Goal: Information Seeking & Learning: Check status

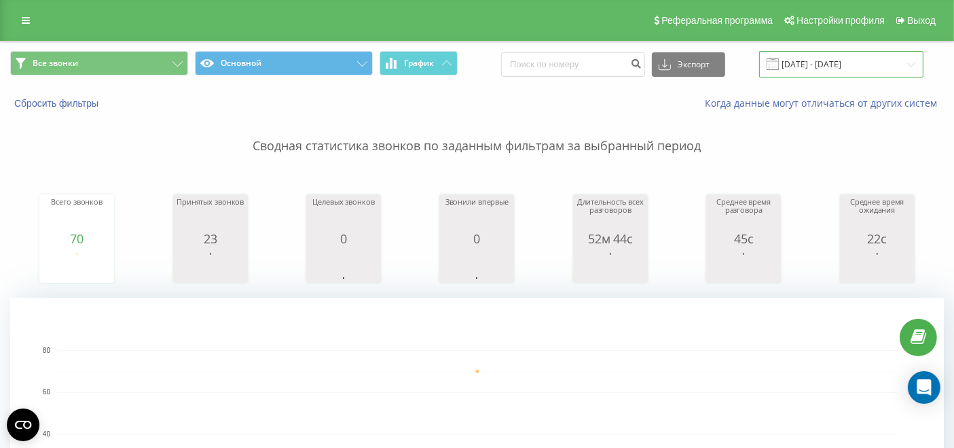
click at [865, 60] on input "[DATE] - [DATE]" at bounding box center [841, 64] width 164 height 26
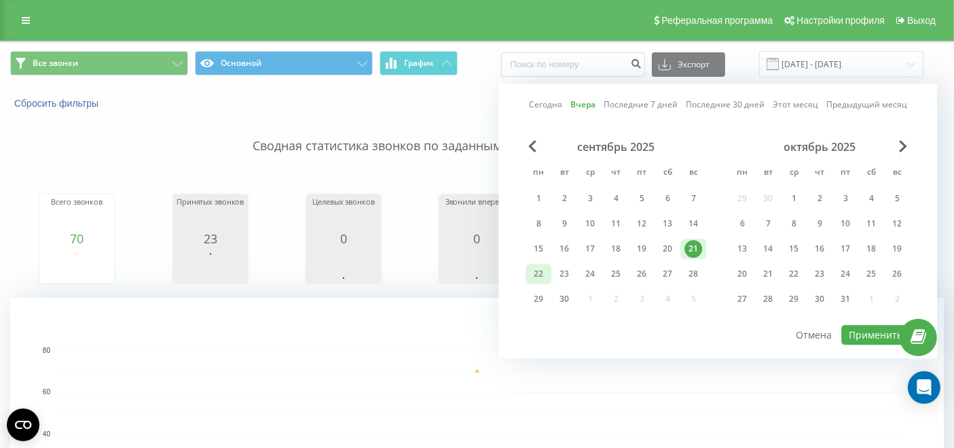
click at [543, 277] on div "22" at bounding box center [539, 274] width 18 height 18
click at [856, 327] on button "Применить" at bounding box center [876, 335] width 69 height 20
type input "[DATE] - [DATE]"
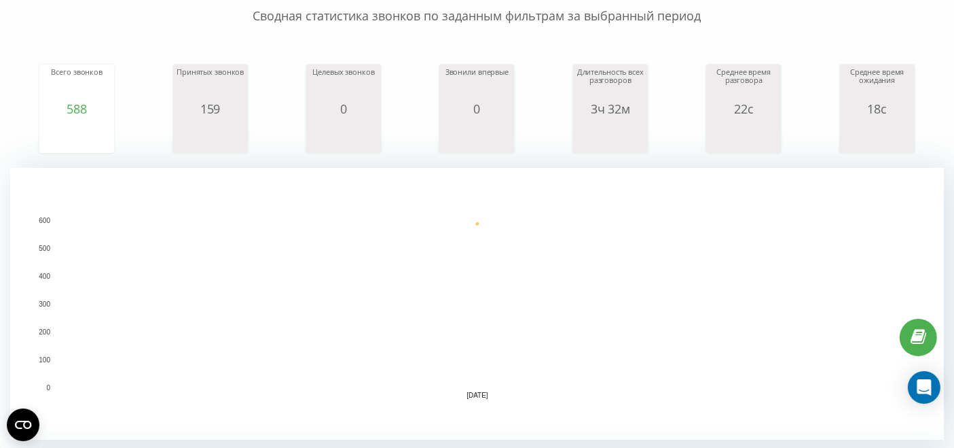
scroll to position [226, 0]
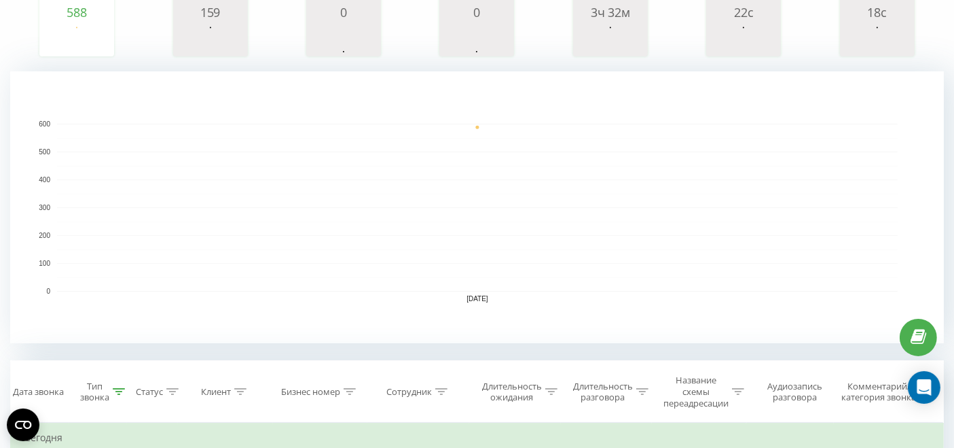
click at [444, 393] on icon at bounding box center [441, 391] width 12 height 7
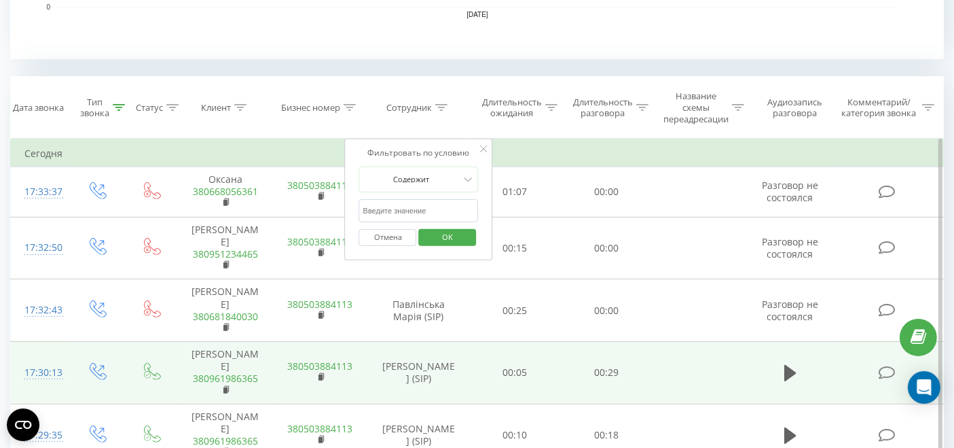
scroll to position [528, 0]
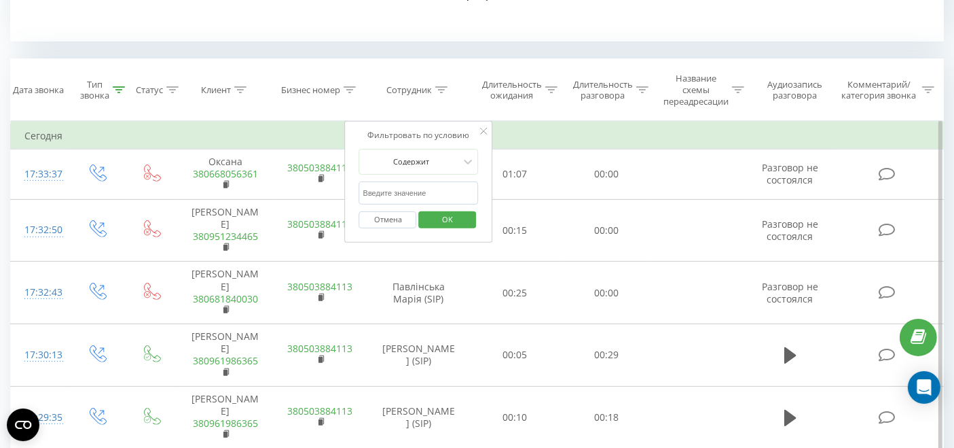
click at [413, 194] on input "text" at bounding box center [419, 193] width 120 height 24
type input "павлінська"
click at [450, 218] on span "OK" at bounding box center [448, 219] width 38 height 21
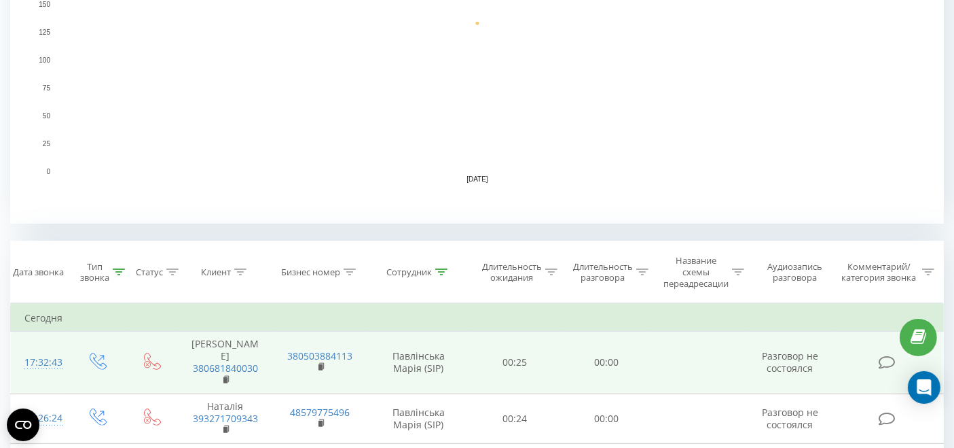
scroll to position [473, 0]
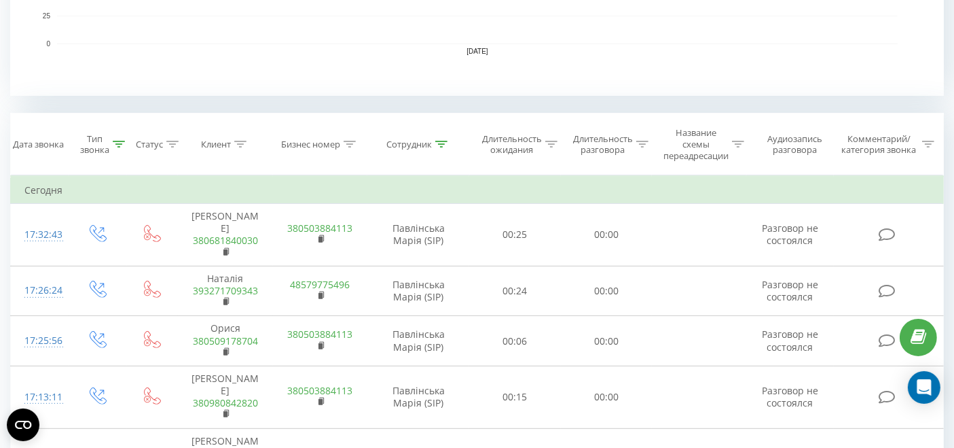
click at [446, 139] on div at bounding box center [441, 145] width 12 height 12
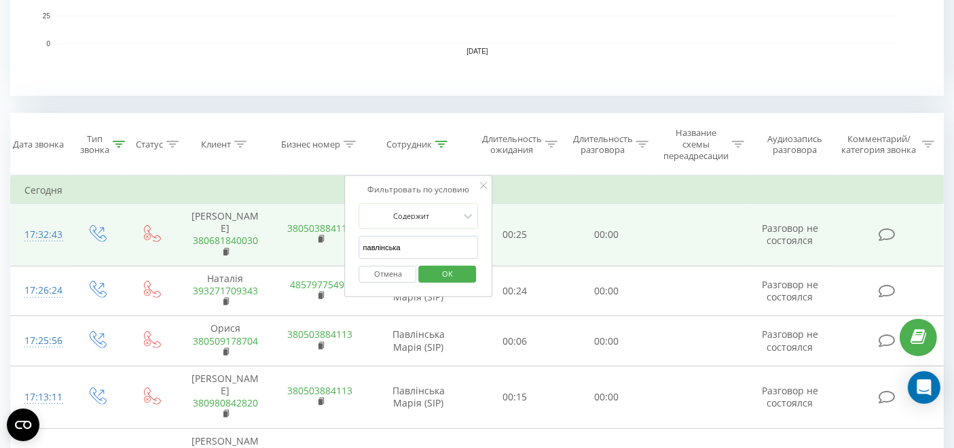
drag, startPoint x: 429, startPoint y: 241, endPoint x: 306, endPoint y: 245, distance: 122.3
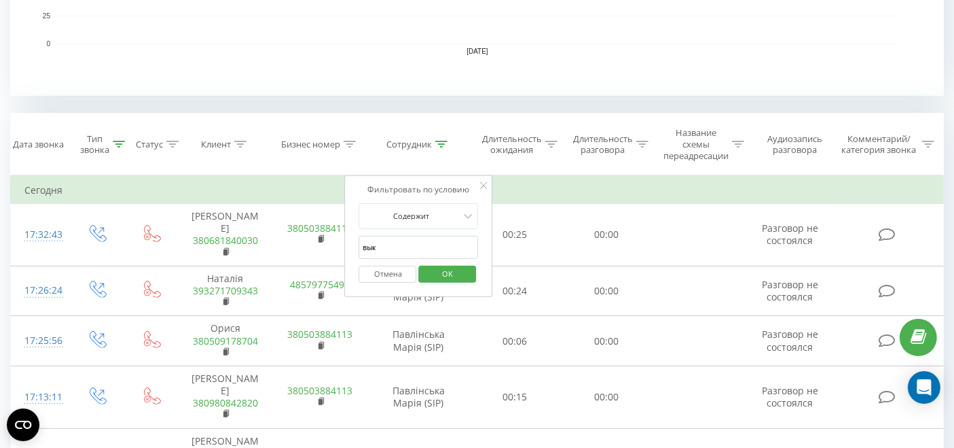
click at [465, 265] on span "OK" at bounding box center [448, 273] width 38 height 21
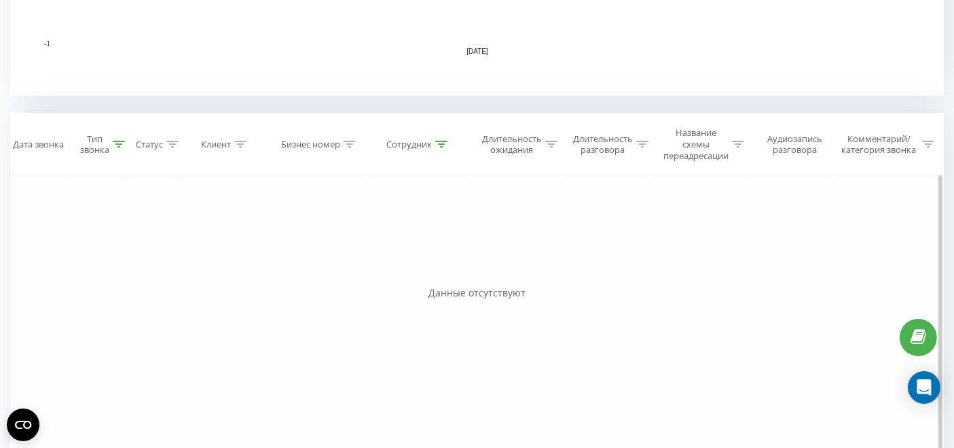
scroll to position [517, 0]
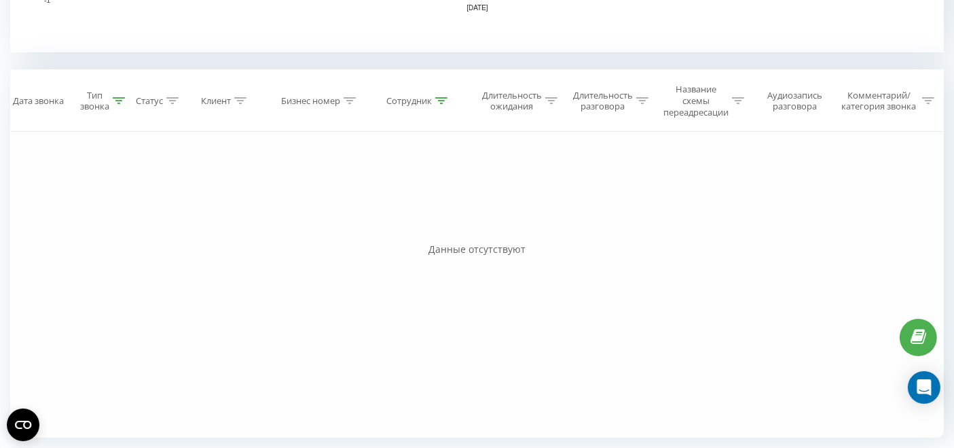
click at [448, 103] on div "Сотрудник" at bounding box center [418, 101] width 102 height 12
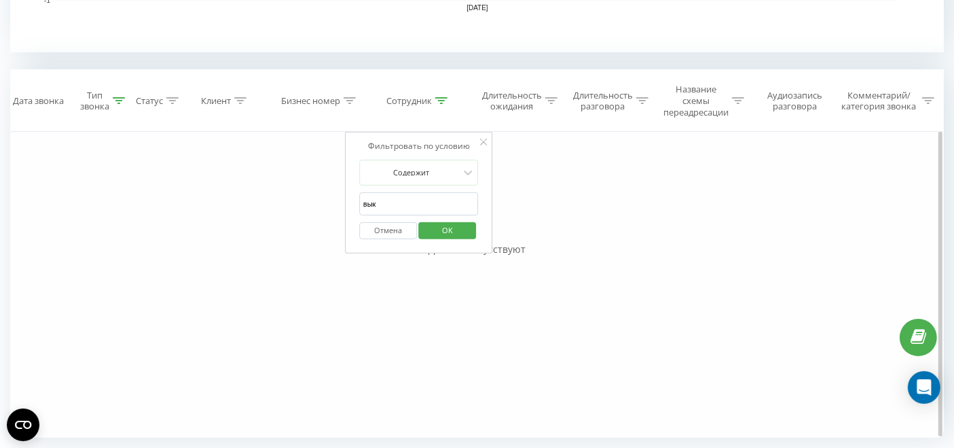
drag, startPoint x: 395, startPoint y: 209, endPoint x: 319, endPoint y: 197, distance: 77.0
click at [334, 206] on div "Фильтровать по условию Равно Исходящий Отмена OK Фильтровать по условию Равно В…" at bounding box center [477, 285] width 934 height 306
click at [442, 229] on span "OK" at bounding box center [448, 229] width 38 height 21
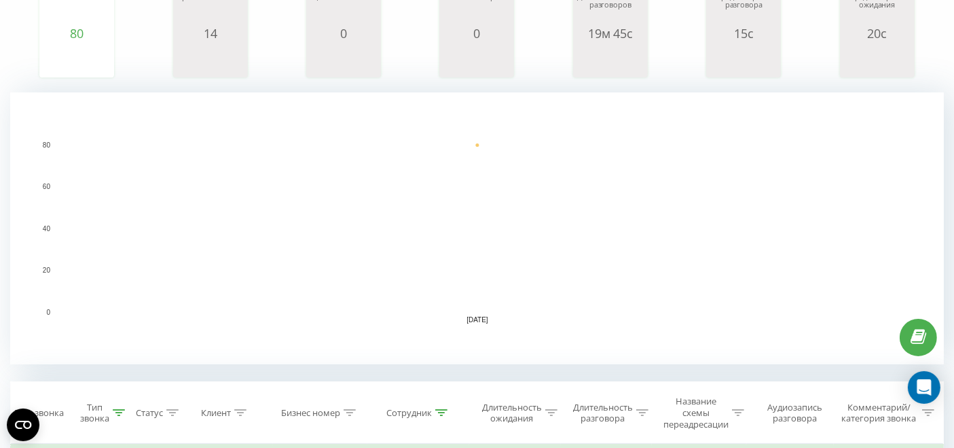
scroll to position [302, 0]
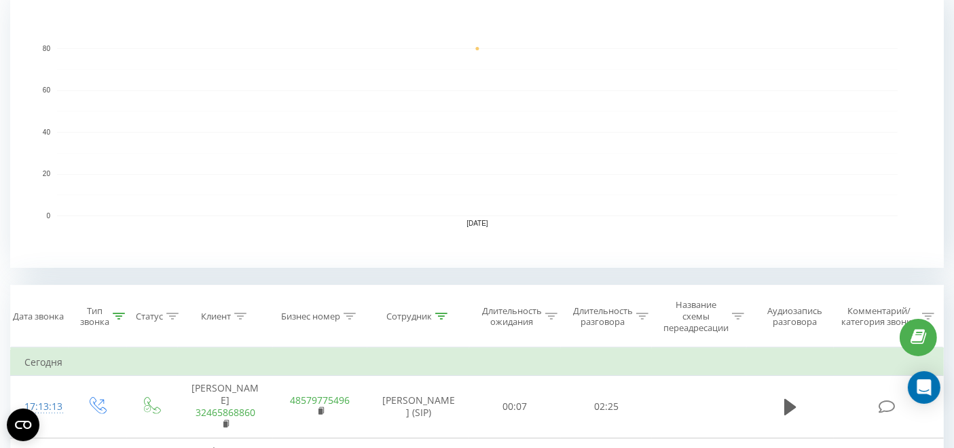
click at [435, 315] on div "Сотрудник" at bounding box center [417, 316] width 61 height 12
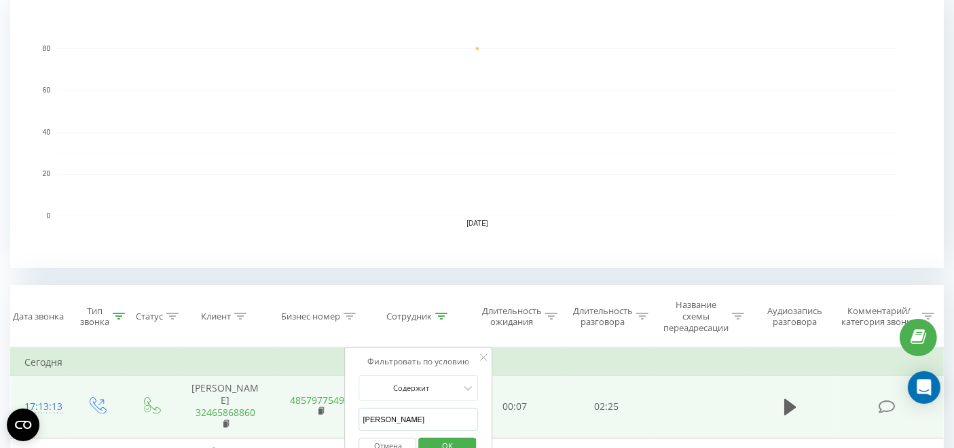
drag, startPoint x: 399, startPoint y: 412, endPoint x: 319, endPoint y: 418, distance: 79.7
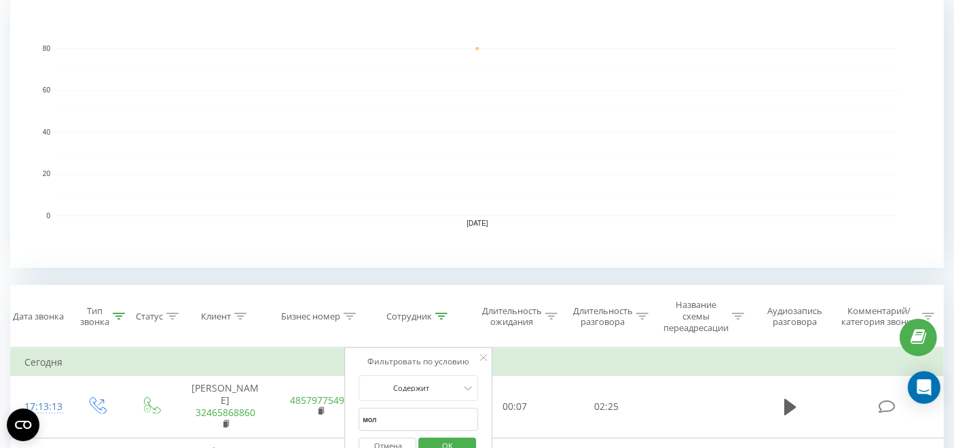
type input "молофій"
click at [448, 443] on span "OK" at bounding box center [448, 445] width 38 height 21
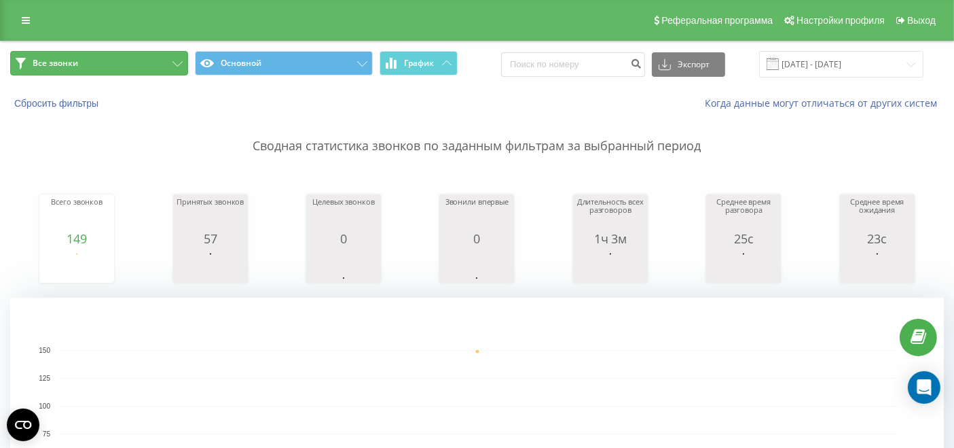
click at [30, 57] on button "Все звонки" at bounding box center [99, 63] width 178 height 24
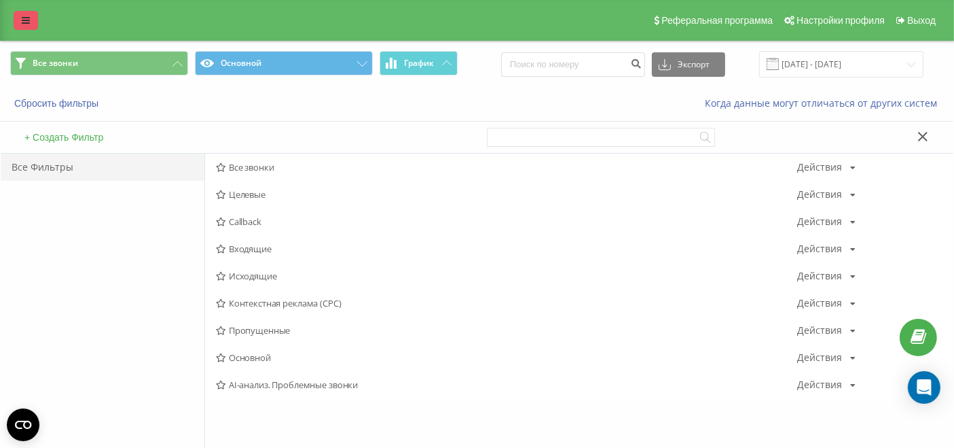
click at [29, 19] on icon at bounding box center [26, 21] width 8 height 10
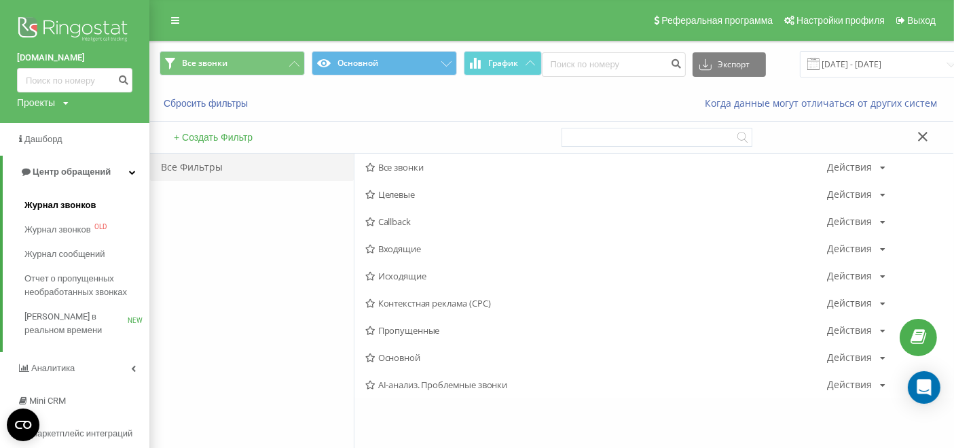
click at [61, 208] on span "Журнал звонков" at bounding box center [59, 205] width 71 height 14
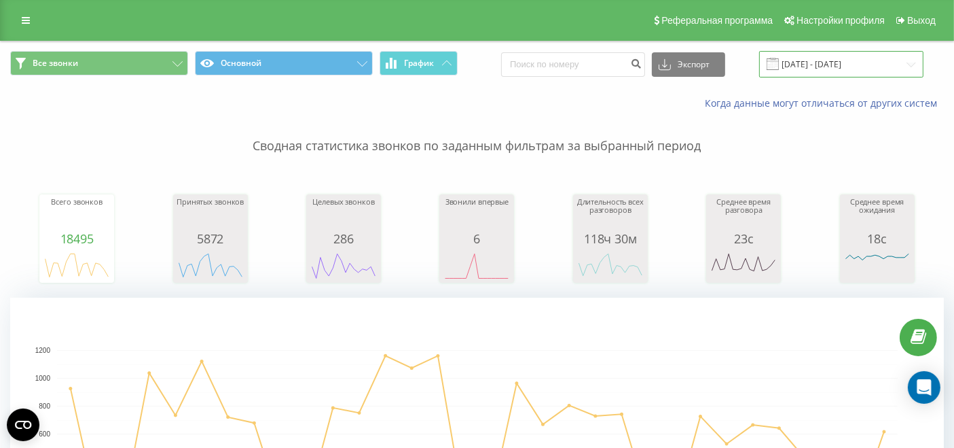
click at [881, 61] on input "22.08.2025 - 22.09.2025" at bounding box center [841, 64] width 164 height 26
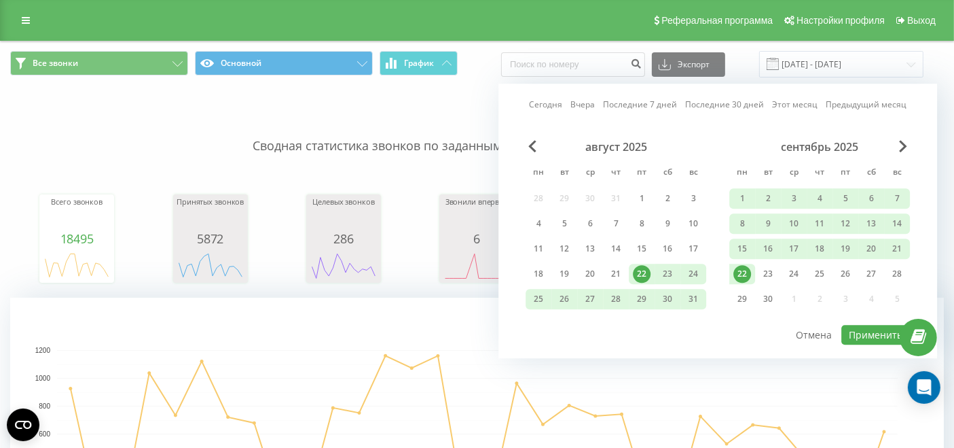
click at [740, 269] on div "22" at bounding box center [743, 274] width 18 height 18
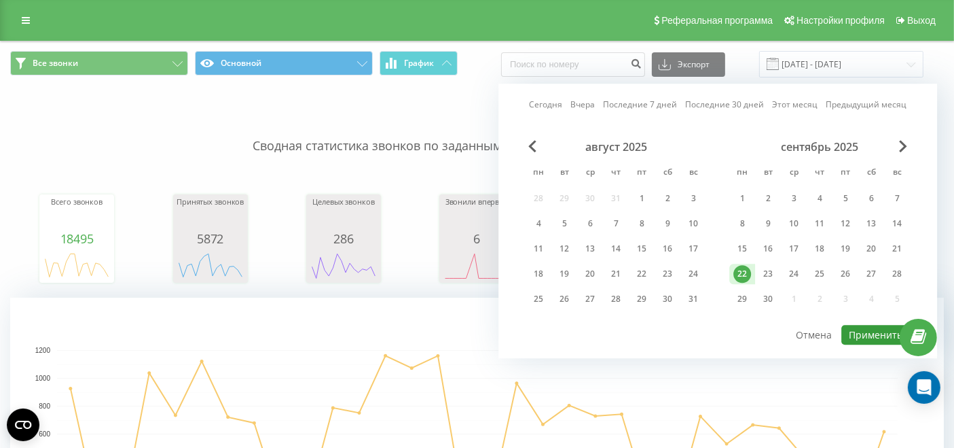
click at [877, 336] on button "Применить" at bounding box center [876, 335] width 69 height 20
type input "[DATE] - [DATE]"
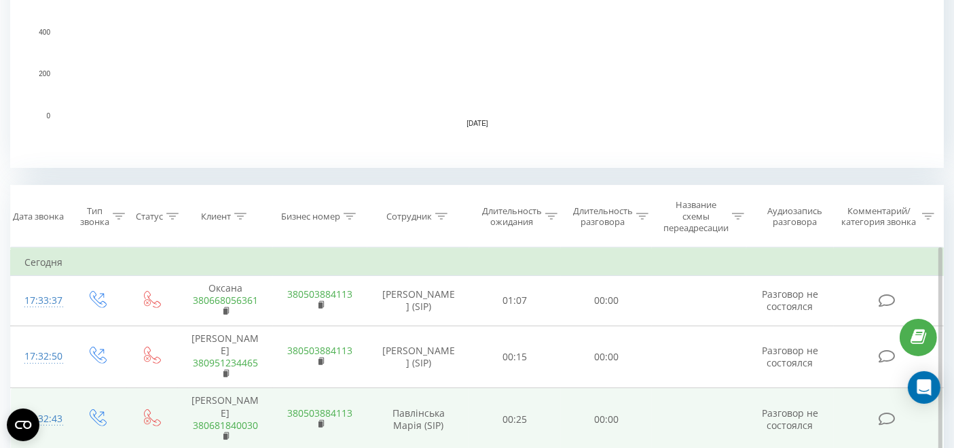
scroll to position [452, 0]
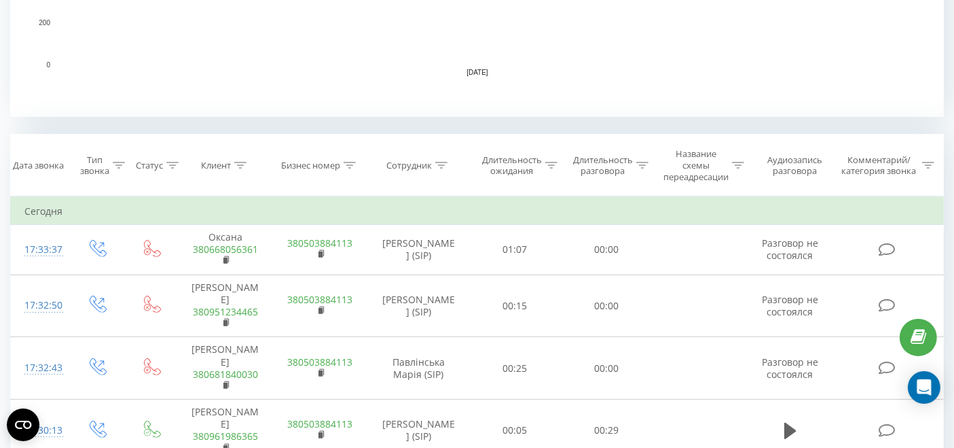
click at [441, 166] on icon at bounding box center [441, 165] width 12 height 7
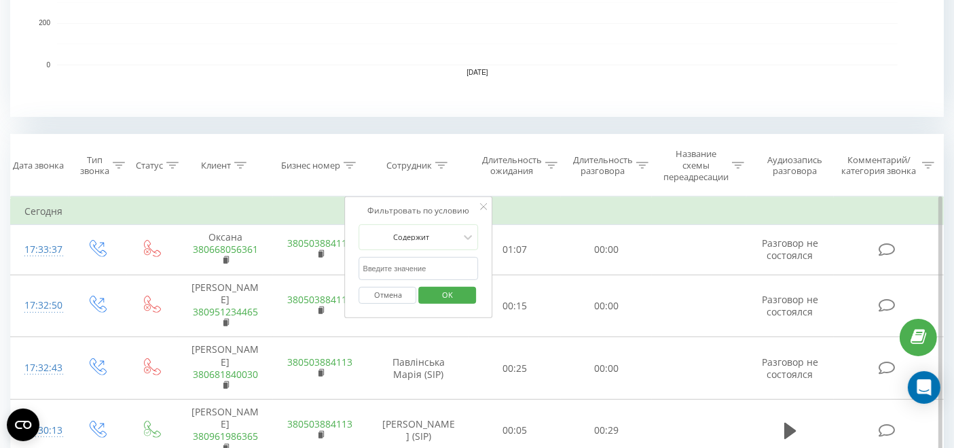
click at [423, 265] on input "text" at bounding box center [419, 269] width 120 height 24
click at [427, 291] on button "OK" at bounding box center [447, 295] width 58 height 17
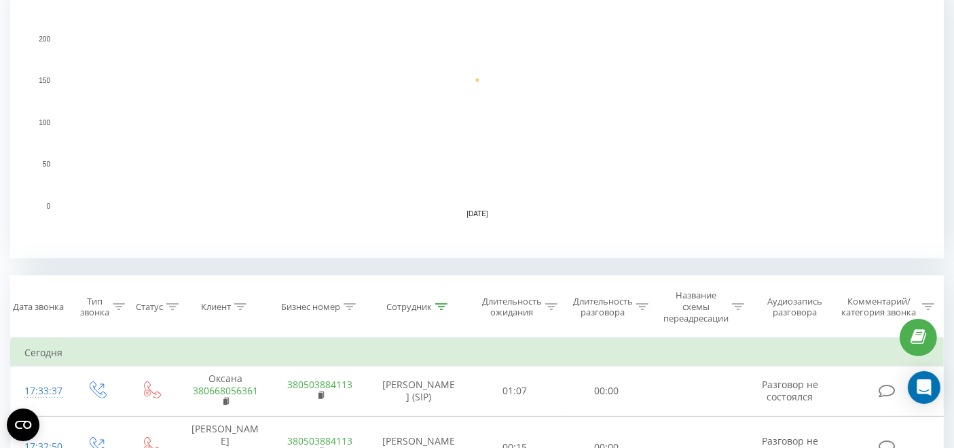
scroll to position [528, 0]
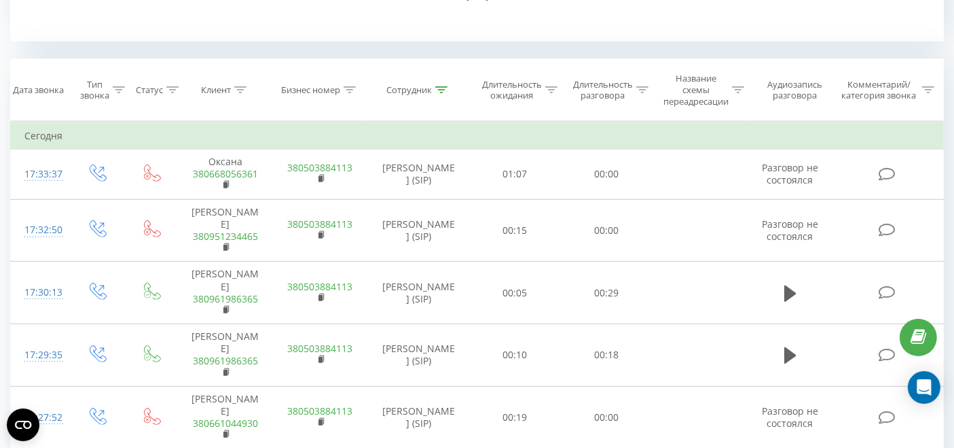
click at [446, 96] on th "Сотрудник" at bounding box center [418, 90] width 102 height 62
click at [445, 90] on icon at bounding box center [441, 89] width 12 height 7
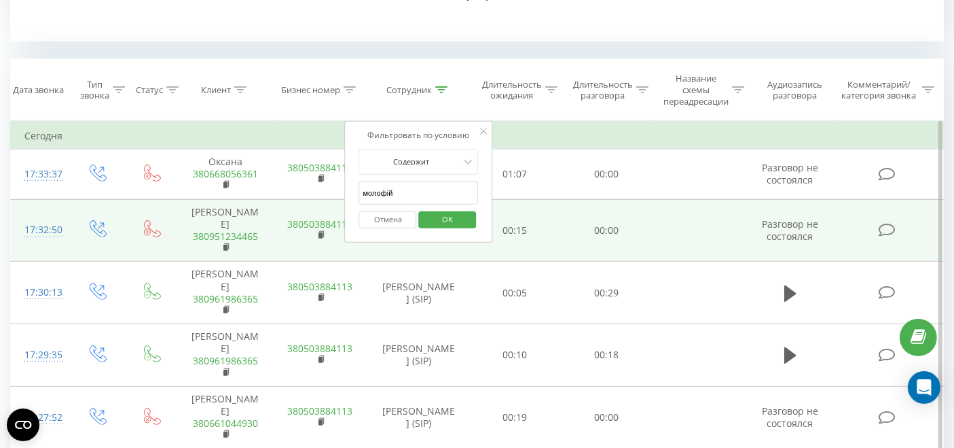
drag, startPoint x: 429, startPoint y: 194, endPoint x: 326, endPoint y: 197, distance: 102.6
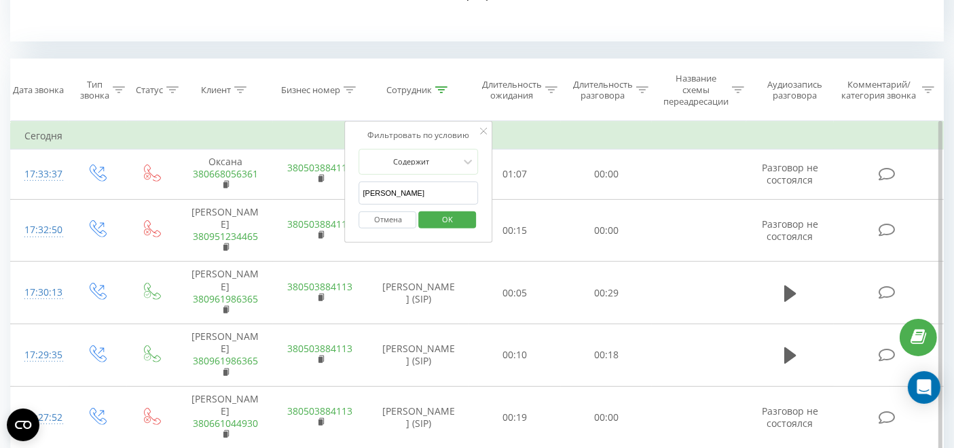
click at [450, 211] on span "OK" at bounding box center [448, 219] width 38 height 21
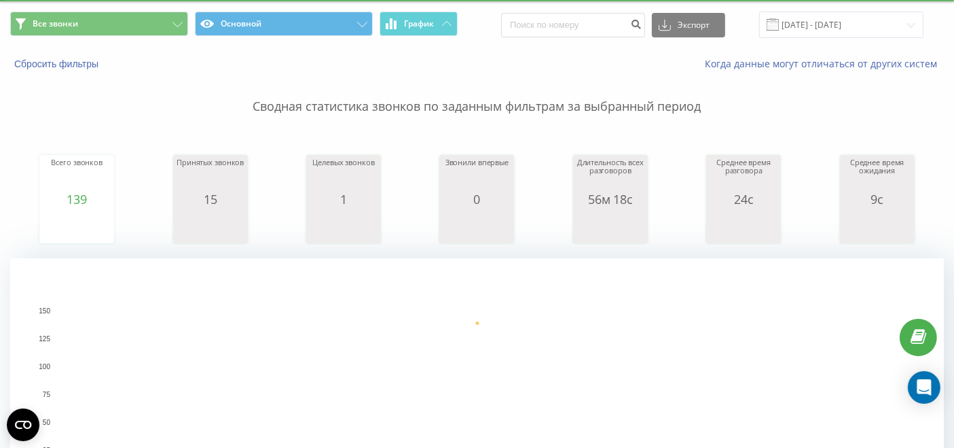
scroll to position [417, 0]
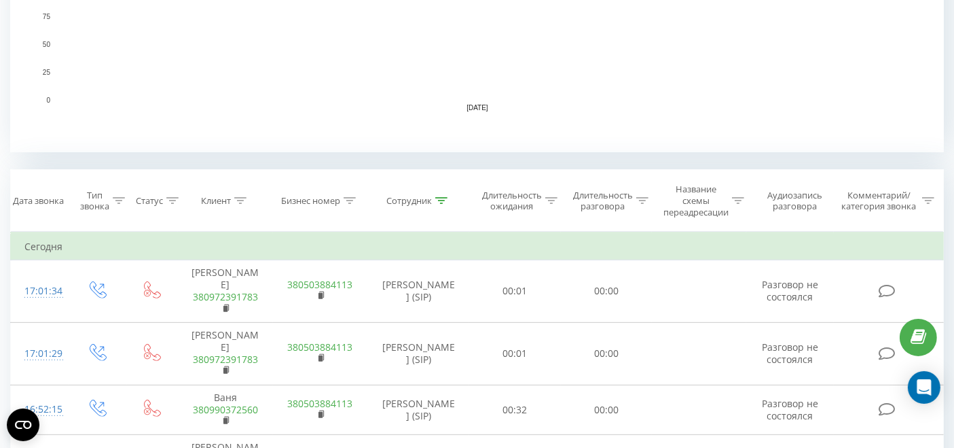
click at [449, 197] on div "Сотрудник" at bounding box center [418, 201] width 102 height 12
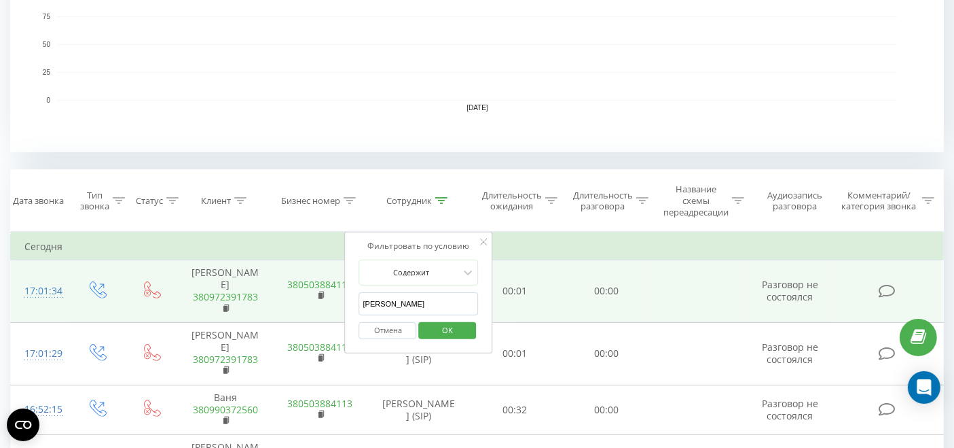
drag, startPoint x: 420, startPoint y: 300, endPoint x: 288, endPoint y: 305, distance: 131.9
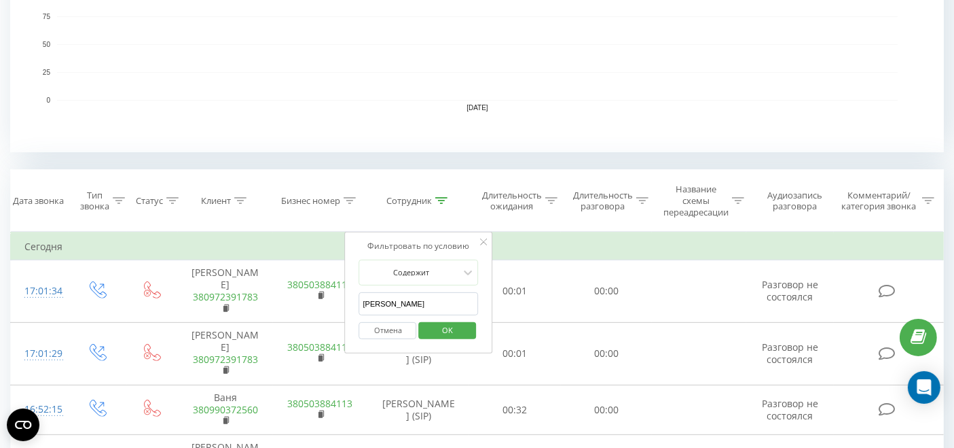
click at [449, 327] on span "OK" at bounding box center [448, 329] width 38 height 21
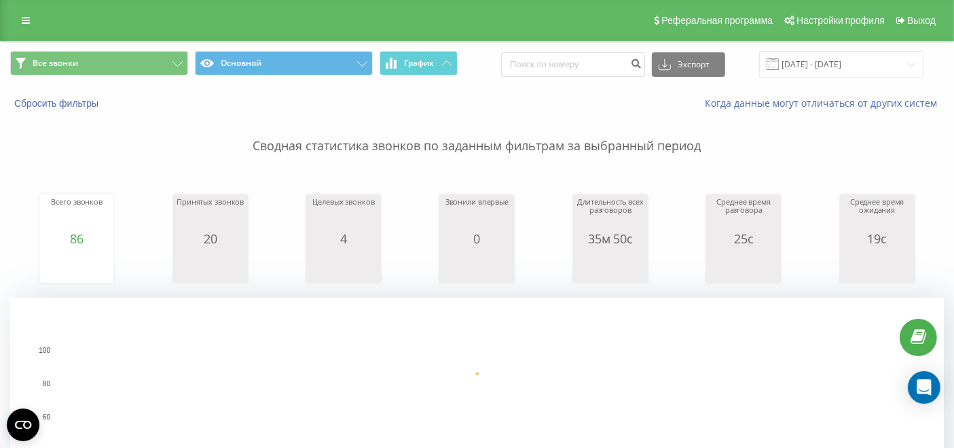
scroll to position [302, 0]
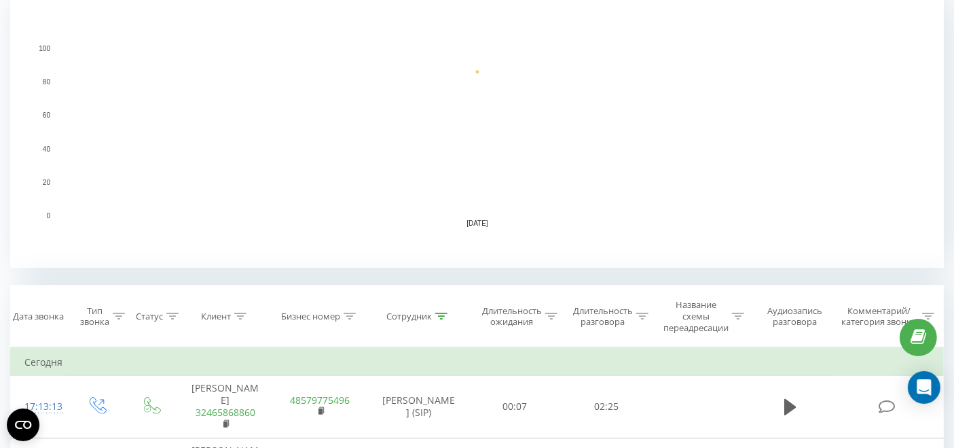
click at [113, 315] on icon at bounding box center [119, 315] width 12 height 7
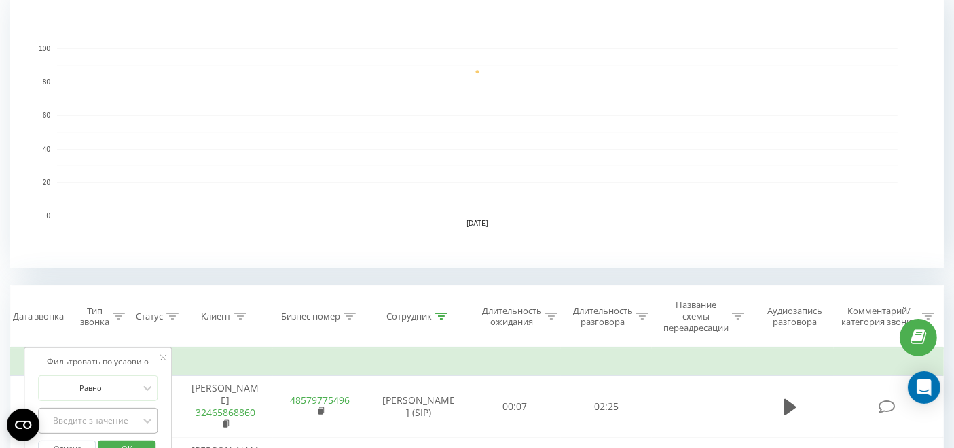
click at [117, 410] on div "Введите значение" at bounding box center [99, 421] width 120 height 26
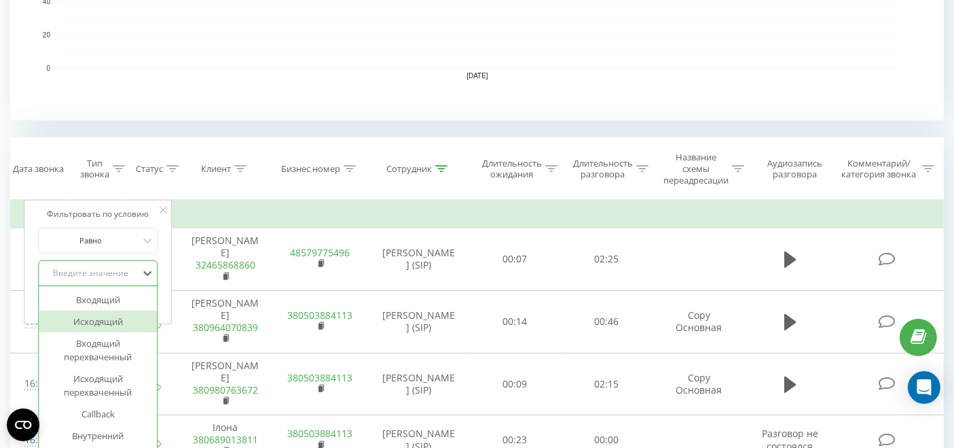
click at [82, 311] on div "Исходящий" at bounding box center [98, 321] width 118 height 22
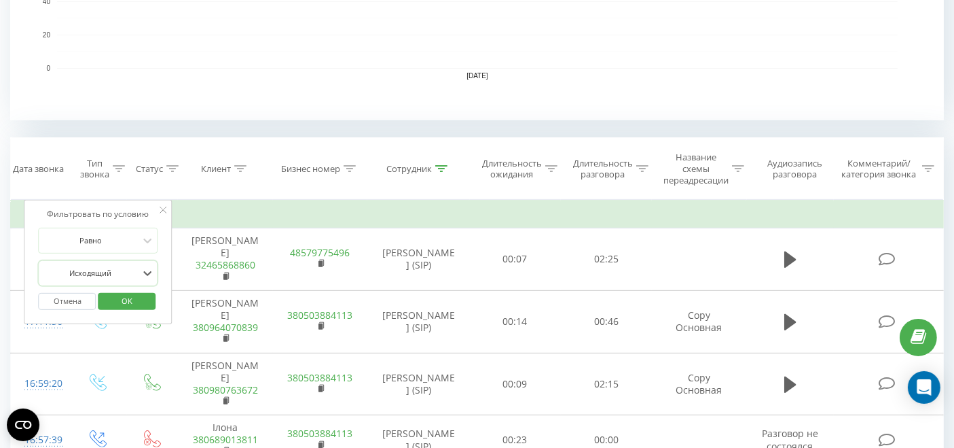
click at [126, 296] on span "OK" at bounding box center [127, 300] width 38 height 21
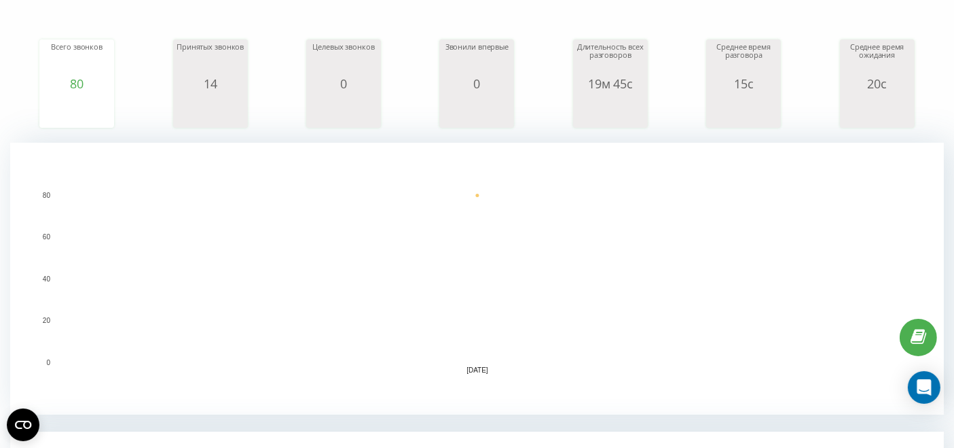
scroll to position [262, 0]
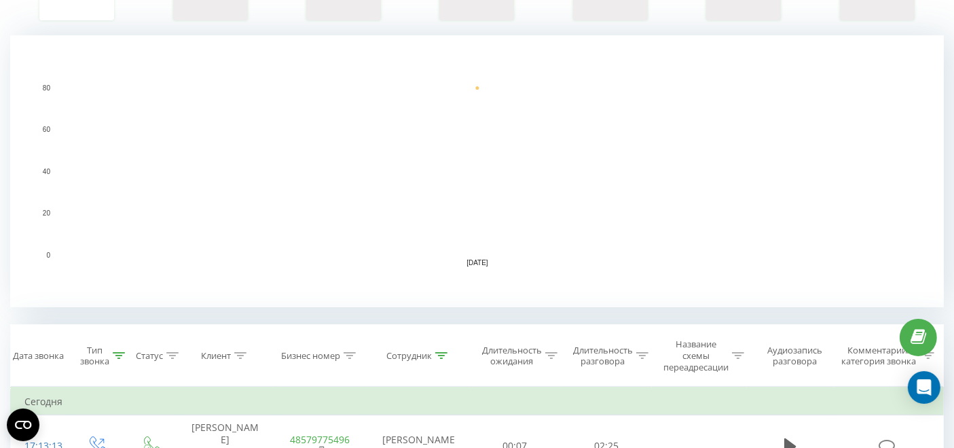
click at [440, 352] on icon at bounding box center [441, 355] width 12 height 7
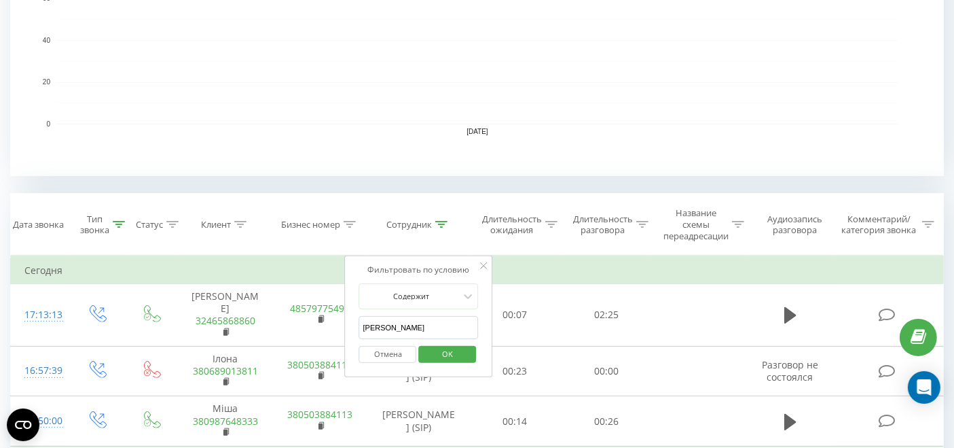
scroll to position [489, 0]
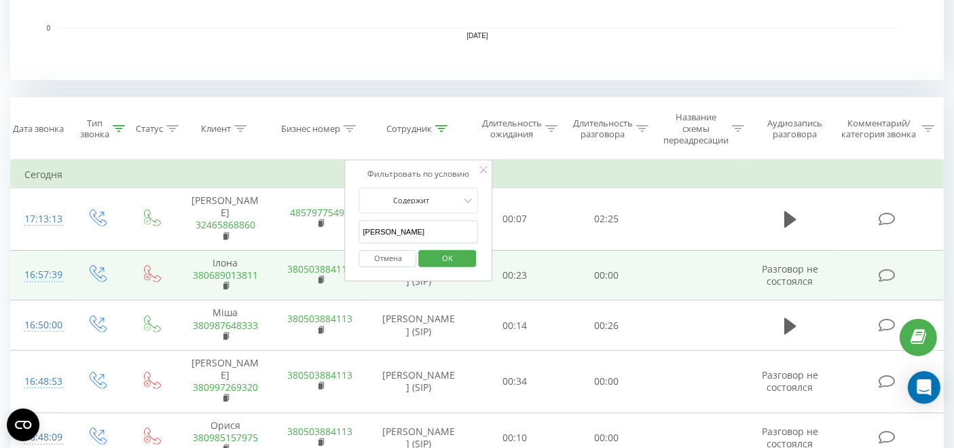
drag, startPoint x: 403, startPoint y: 231, endPoint x: 338, endPoint y: 245, distance: 66.1
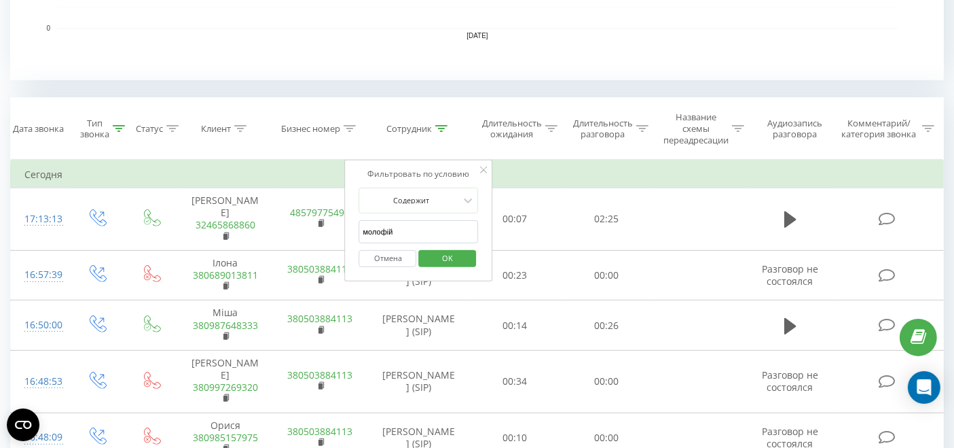
click at [440, 257] on span "OK" at bounding box center [448, 257] width 38 height 21
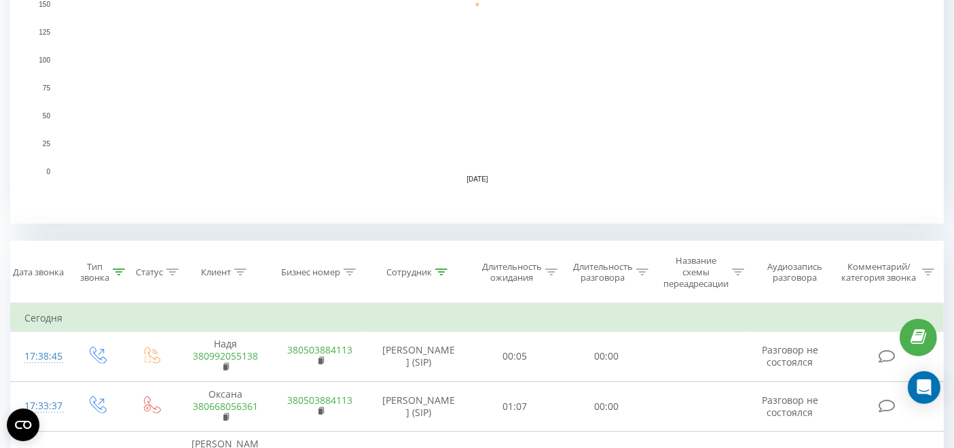
scroll to position [378, 0]
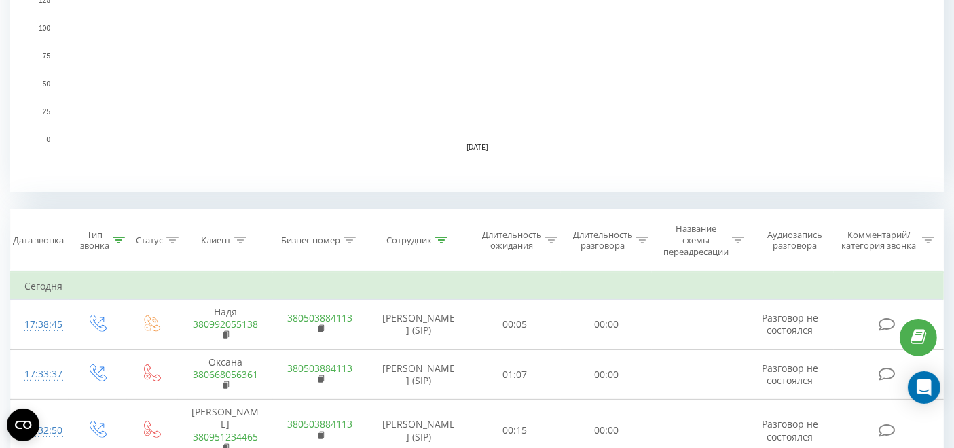
click at [446, 236] on div at bounding box center [441, 240] width 12 height 12
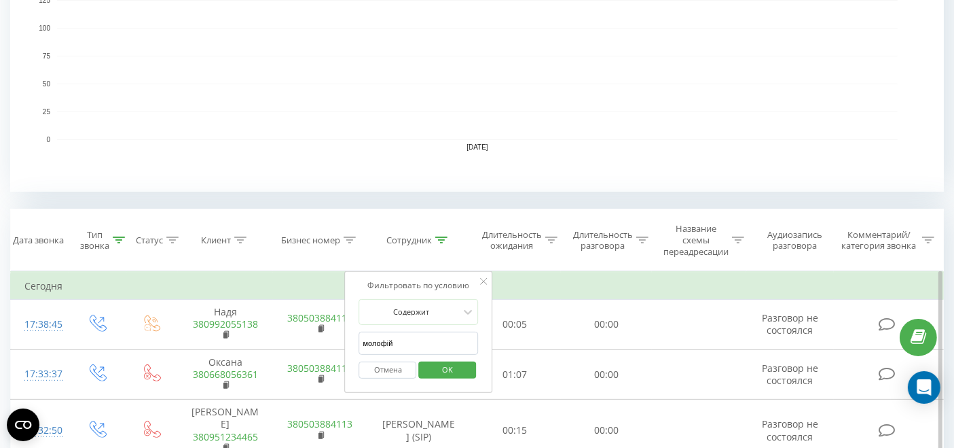
drag, startPoint x: 413, startPoint y: 341, endPoint x: 354, endPoint y: 343, distance: 59.1
click at [354, 343] on div "Фильтровать по условию Содержит молофій Отмена OK" at bounding box center [419, 332] width 148 height 122
type input "олександр"
click at [456, 365] on span "OK" at bounding box center [448, 369] width 38 height 21
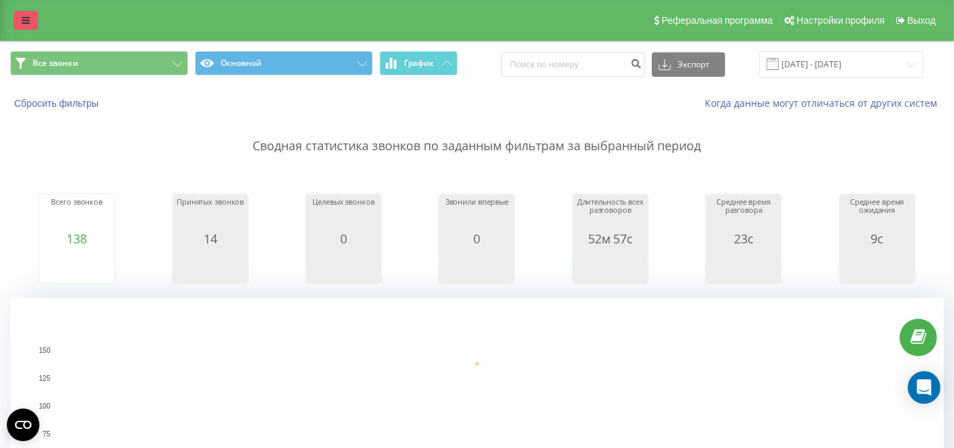
click at [32, 12] on link at bounding box center [26, 20] width 24 height 19
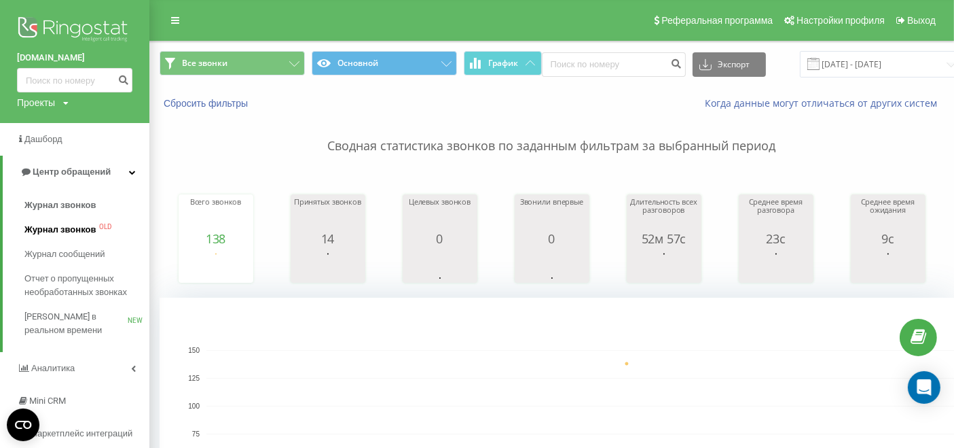
click at [73, 230] on span "Журнал звонков" at bounding box center [59, 230] width 71 height 14
click at [80, 204] on span "Журнал звонков" at bounding box center [59, 205] width 71 height 14
click at [70, 207] on span "Журнал звонков" at bounding box center [59, 205] width 71 height 14
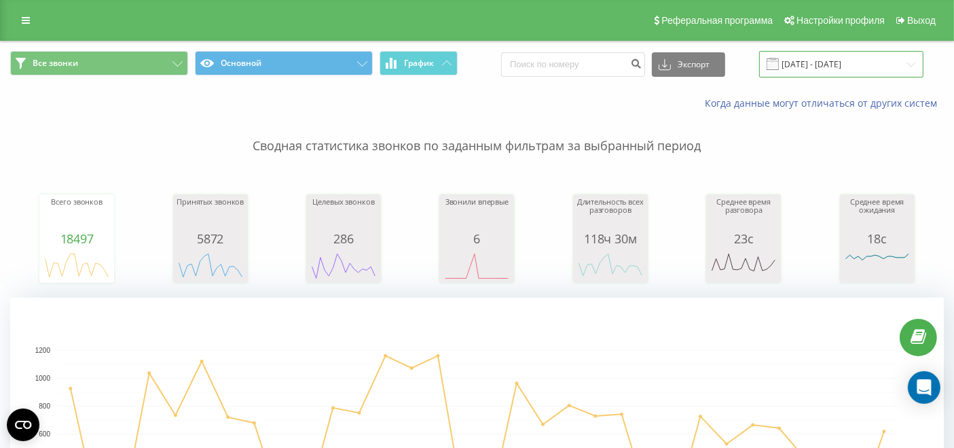
click at [867, 64] on input "22.08.2025 - 22.09.2025" at bounding box center [841, 64] width 164 height 26
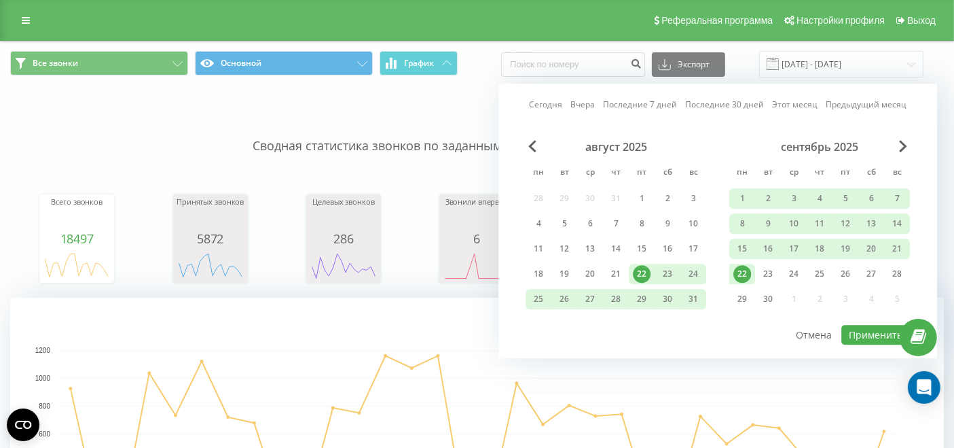
click at [747, 268] on div "22" at bounding box center [743, 274] width 18 height 18
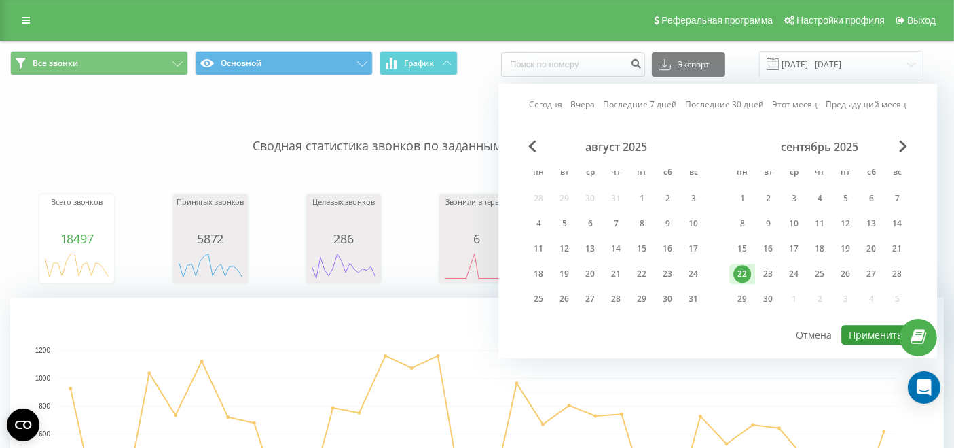
click at [862, 329] on button "Применить" at bounding box center [876, 335] width 69 height 20
type input "[DATE] - [DATE]"
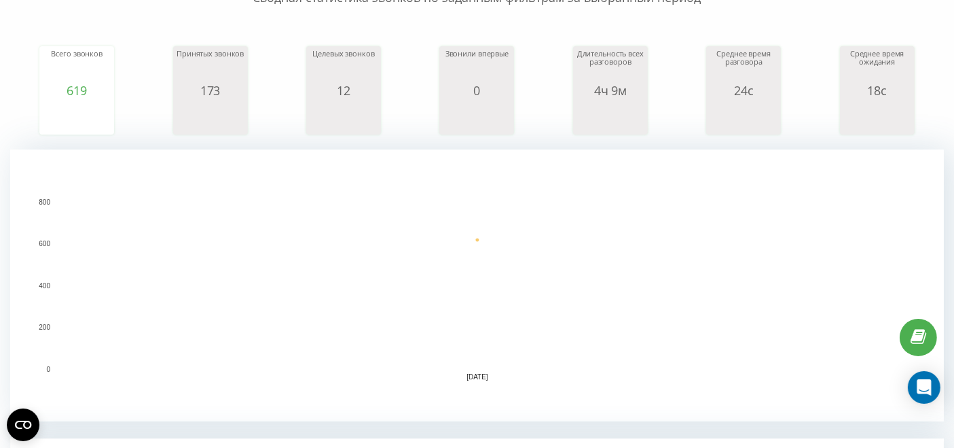
scroll to position [526, 0]
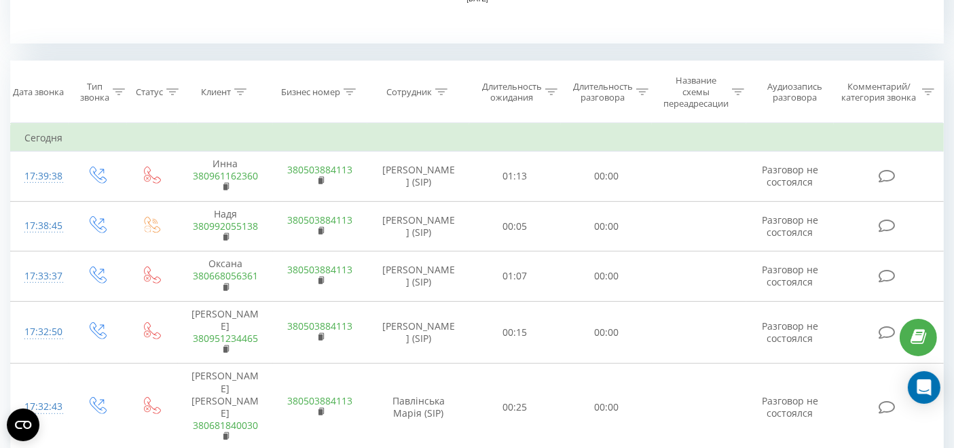
click at [444, 87] on div at bounding box center [441, 92] width 12 height 12
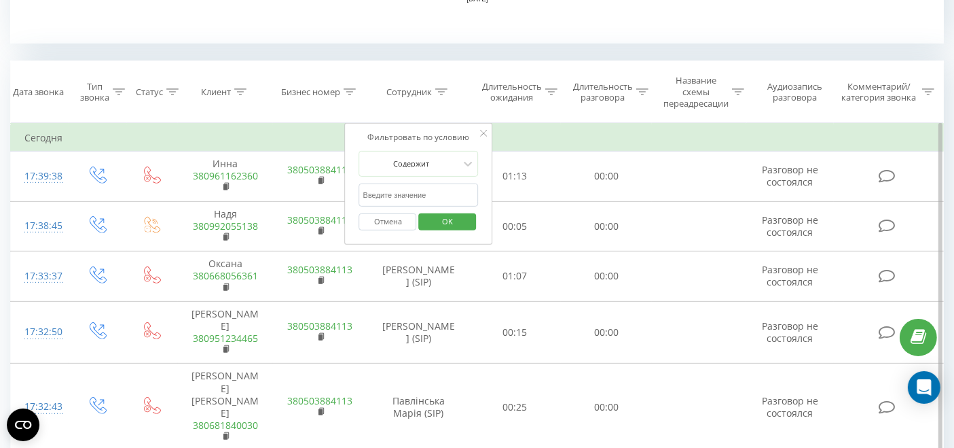
click at [420, 189] on input "text" at bounding box center [419, 195] width 120 height 24
type input "павлінська"
click at [452, 218] on span "OK" at bounding box center [448, 221] width 38 height 21
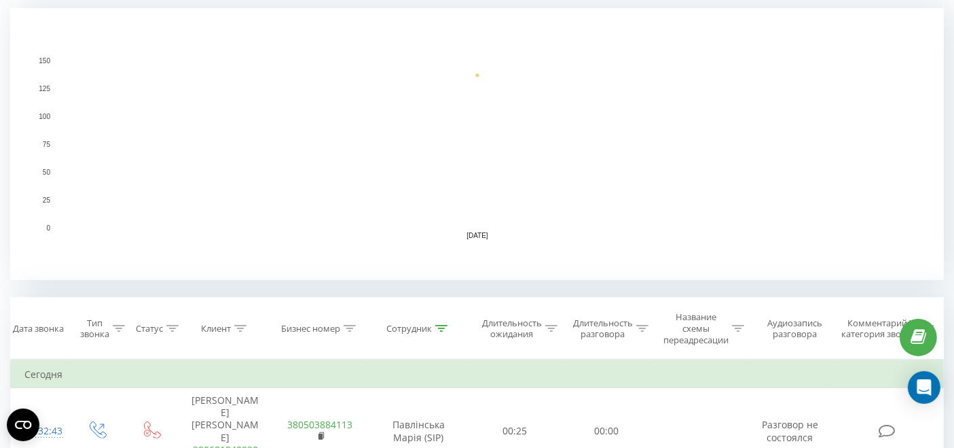
scroll to position [377, 0]
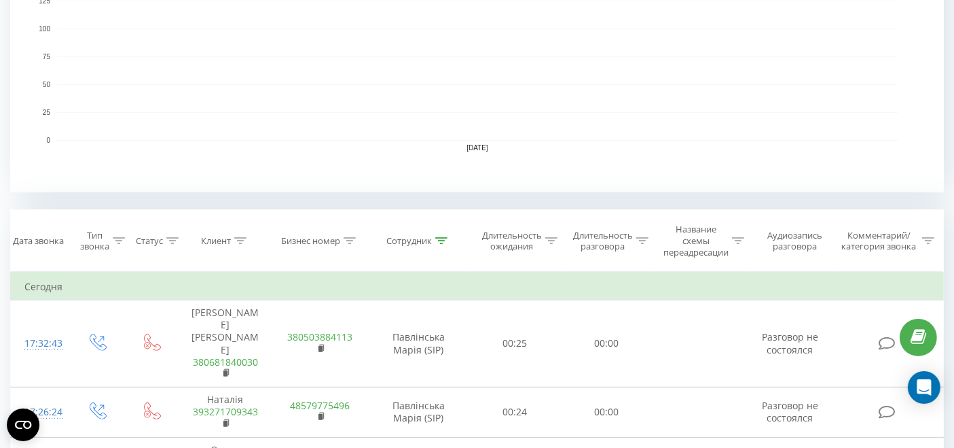
click at [119, 242] on icon at bounding box center [119, 240] width 12 height 7
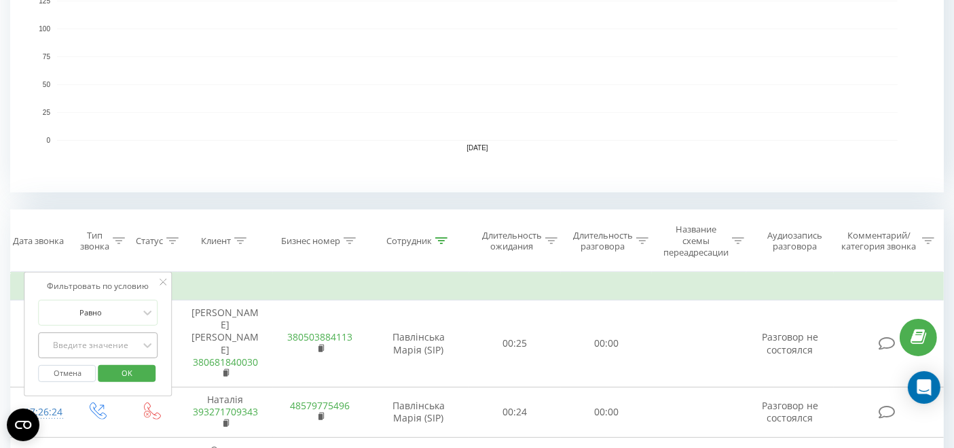
scroll to position [449, 0]
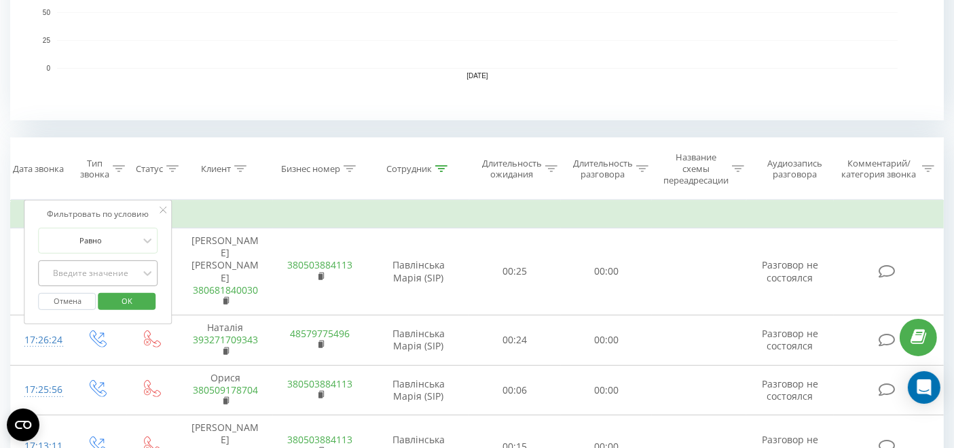
click at [122, 286] on div "Введите значение" at bounding box center [99, 273] width 120 height 26
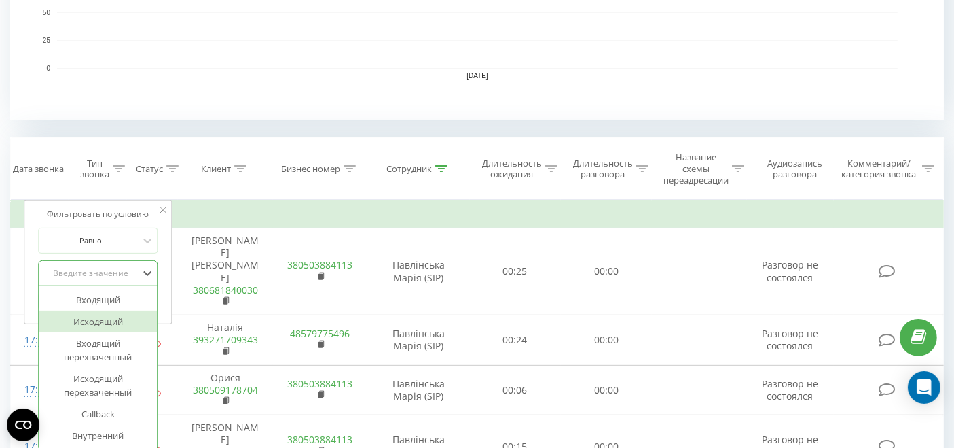
click at [112, 315] on div "Исходящий" at bounding box center [98, 321] width 118 height 22
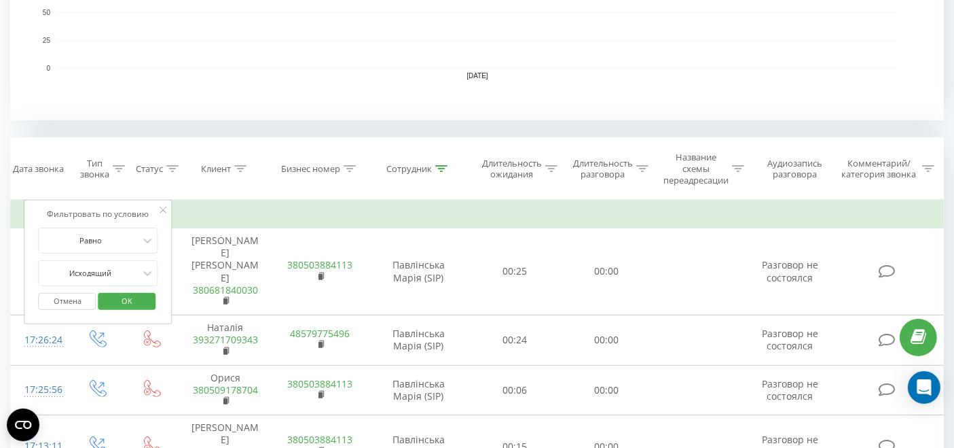
click at [124, 304] on span "OK" at bounding box center [127, 300] width 38 height 21
